Goal: Transaction & Acquisition: Purchase product/service

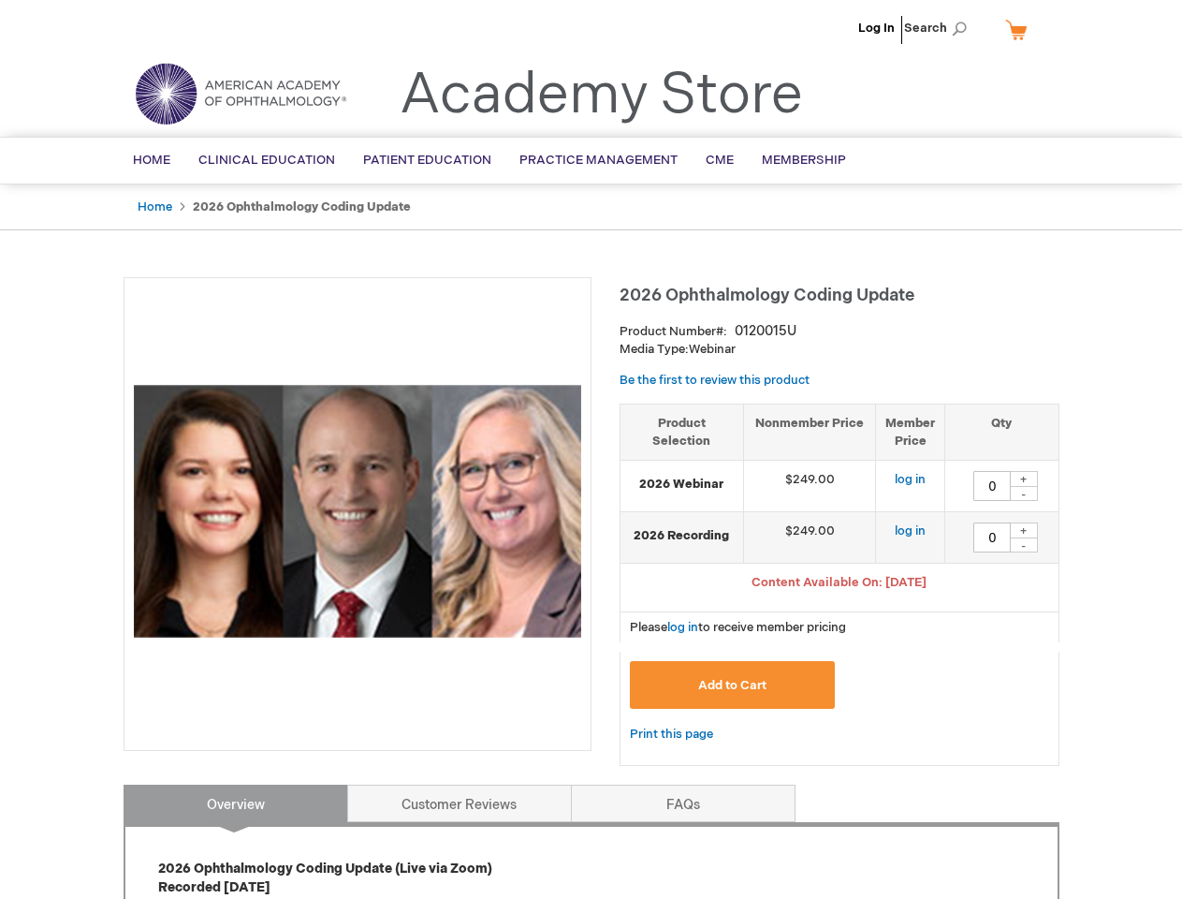
click at [591, 449] on div at bounding box center [358, 514] width 468 height 474
click at [941, 28] on span "Search" at bounding box center [939, 27] width 71 height 37
click at [840, 584] on span "Content Available On: [DATE]" at bounding box center [839, 582] width 175 height 15
click at [1024, 478] on div "+" at bounding box center [1024, 479] width 28 height 16
click at [1024, 493] on div "-" at bounding box center [1024, 493] width 28 height 15
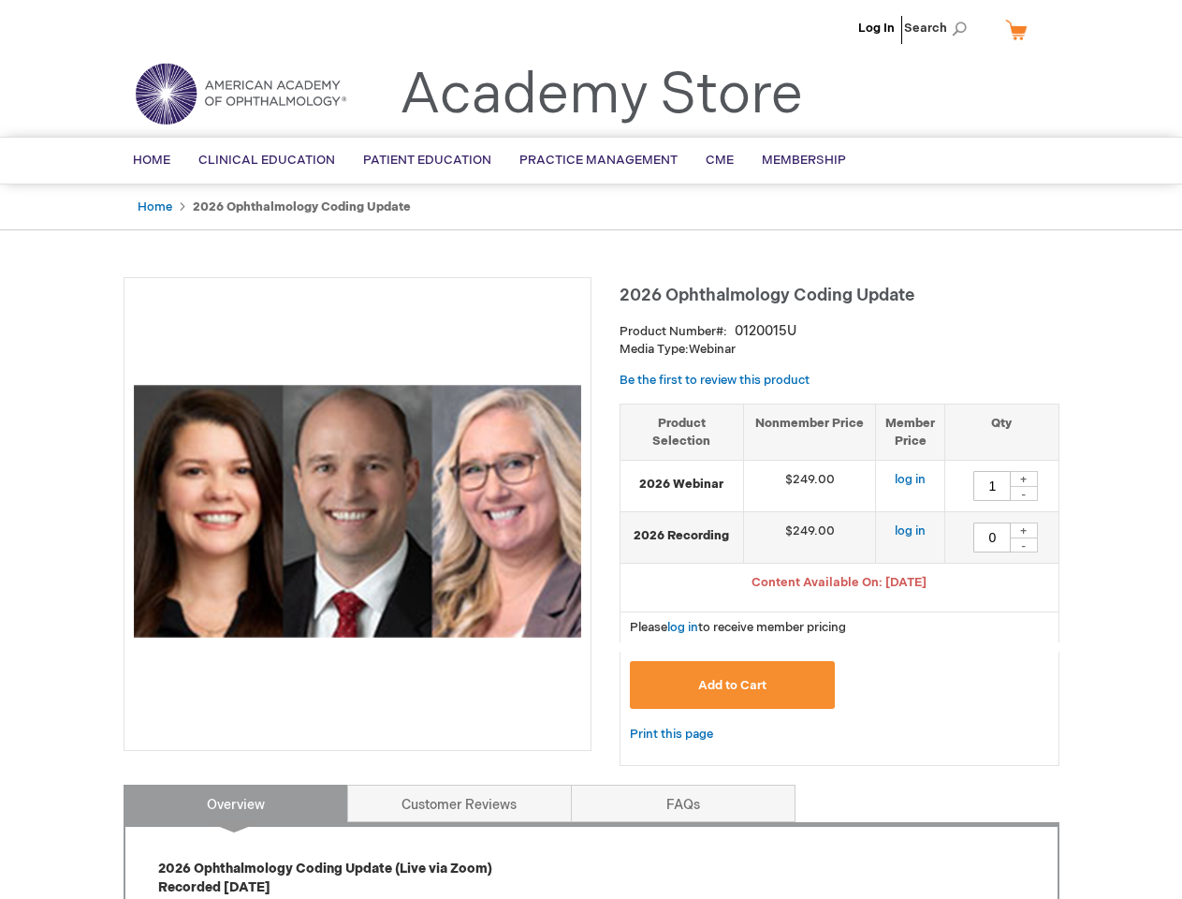
type input "0"
click at [1024, 530] on div "+" at bounding box center [1024, 530] width 28 height 16
click at [1024, 545] on div "-" at bounding box center [1024, 544] width 28 height 15
type input "0"
